Goal: Check status: Check status

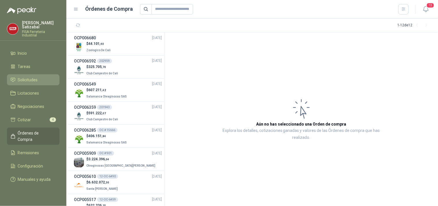
click at [26, 77] on span "Solicitudes" at bounding box center [28, 80] width 20 height 6
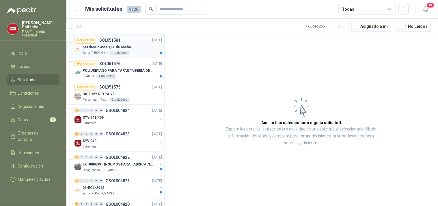
click at [106, 47] on p "persiana blanca 1,30 de ancho" at bounding box center [107, 46] width 49 height 5
